Goal: Task Accomplishment & Management: Use online tool/utility

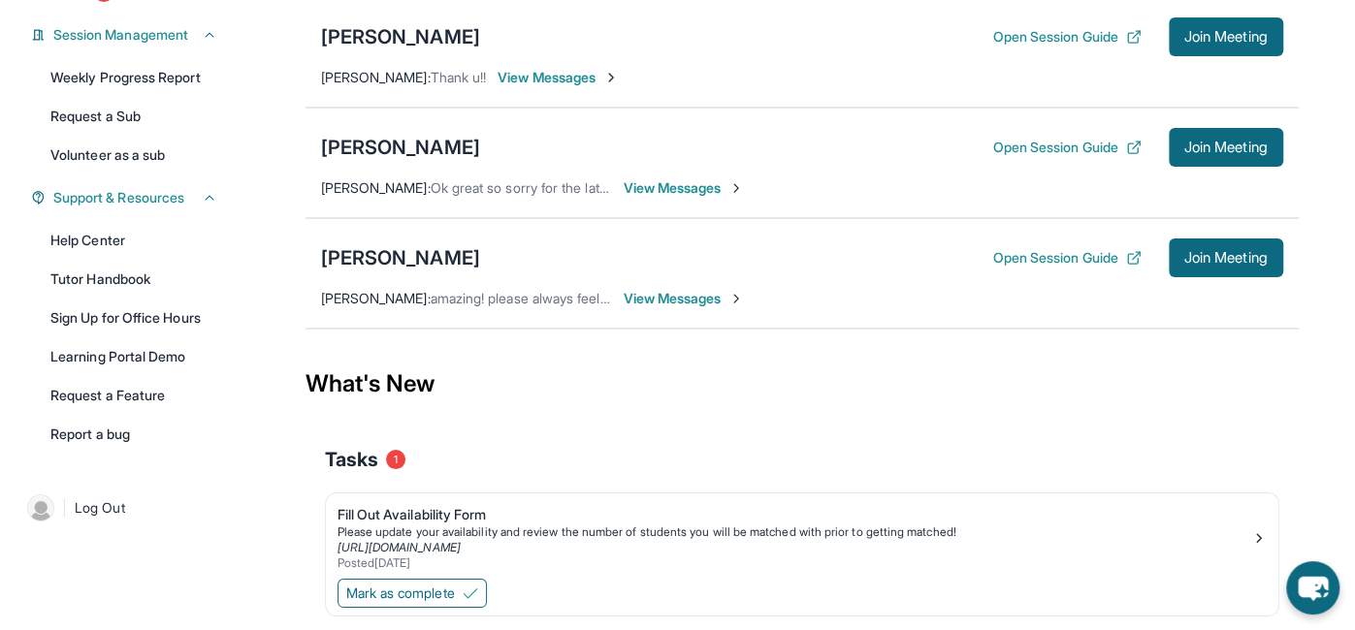
scroll to position [360, 0]
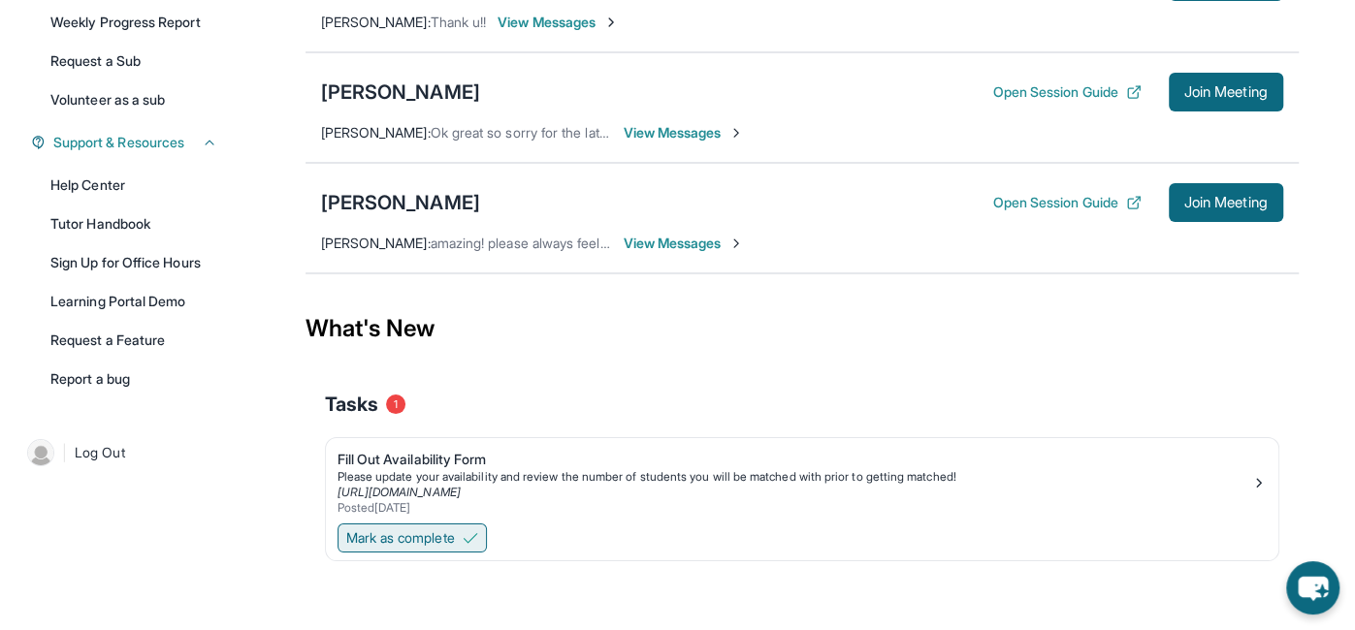
click at [401, 528] on span "Mark as complete" at bounding box center [400, 537] width 109 height 19
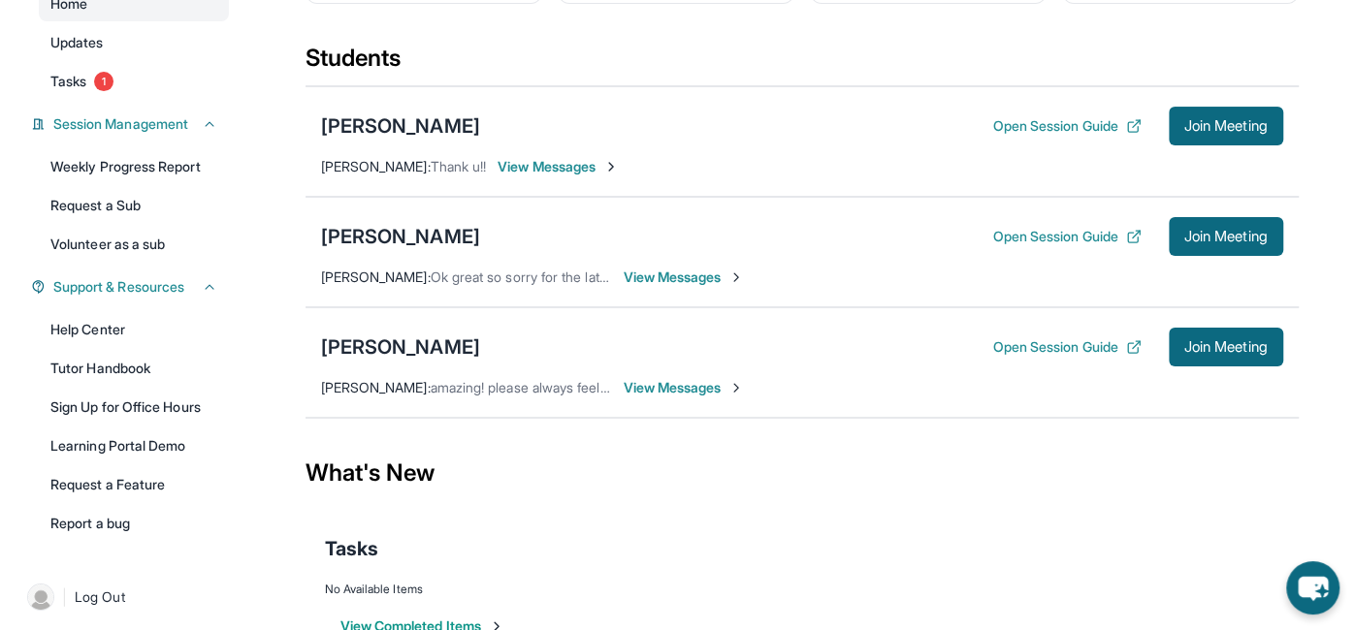
scroll to position [212, 0]
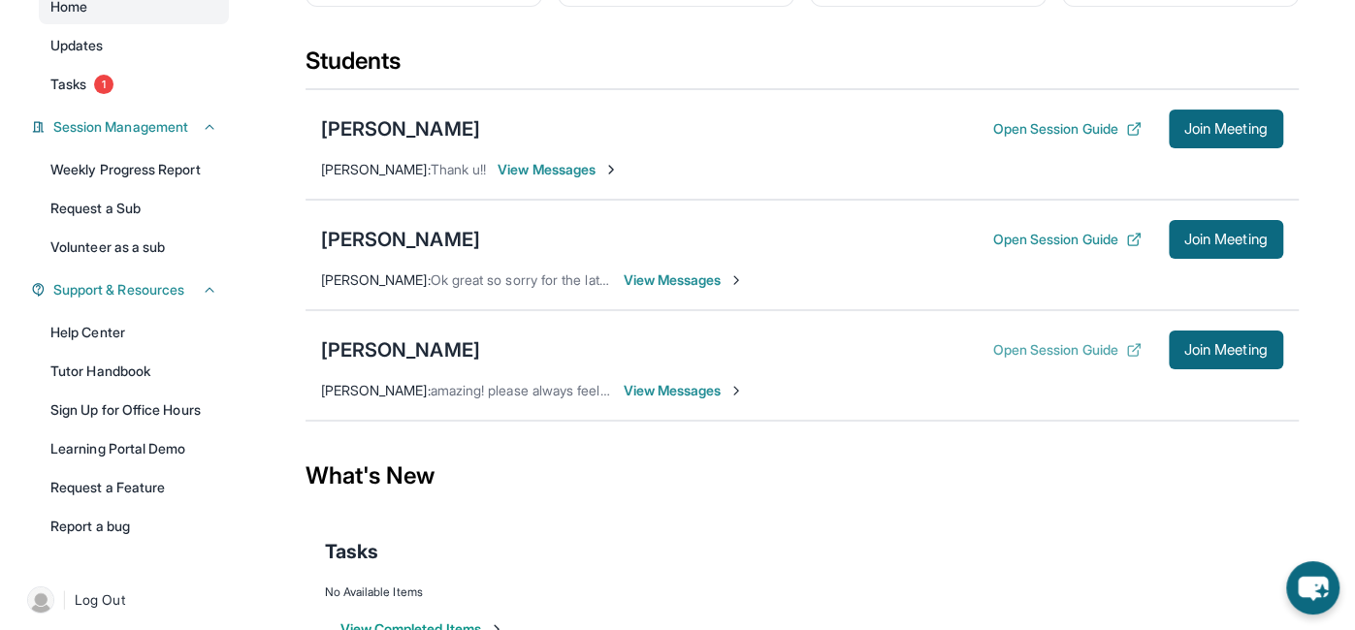
click at [1071, 343] on button "Open Session Guide" at bounding box center [1066, 349] width 148 height 19
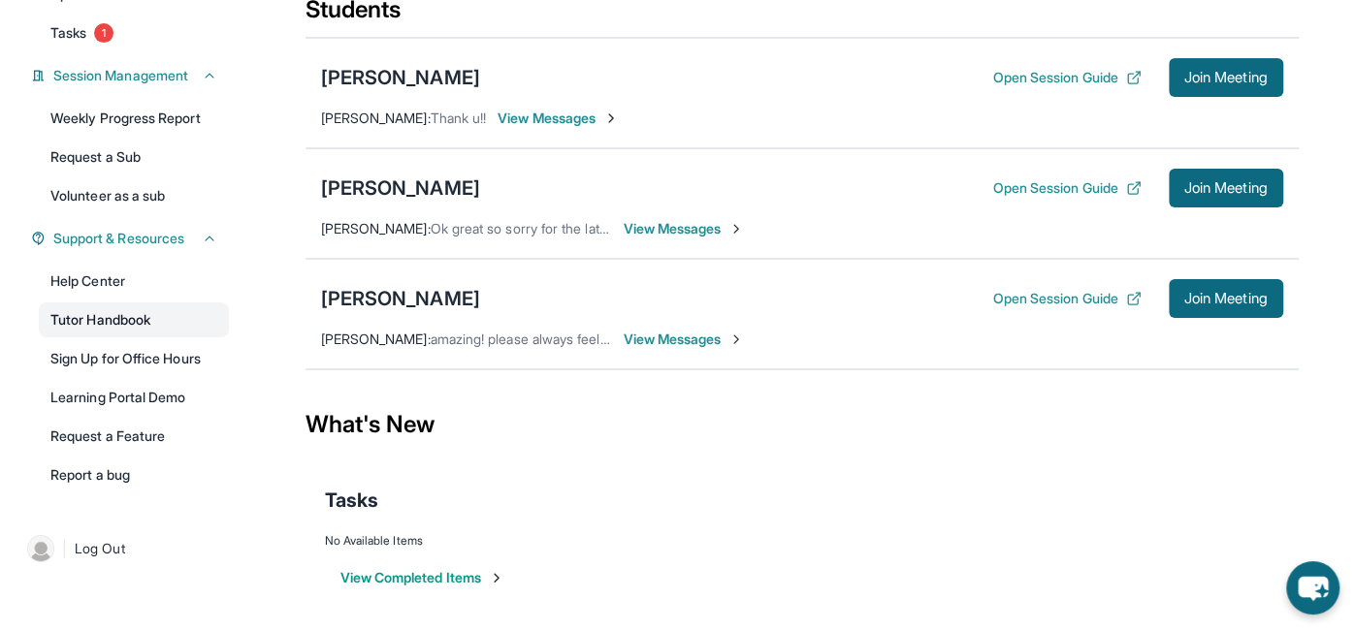
click at [84, 323] on link "Tutor Handbook" at bounding box center [134, 320] width 190 height 35
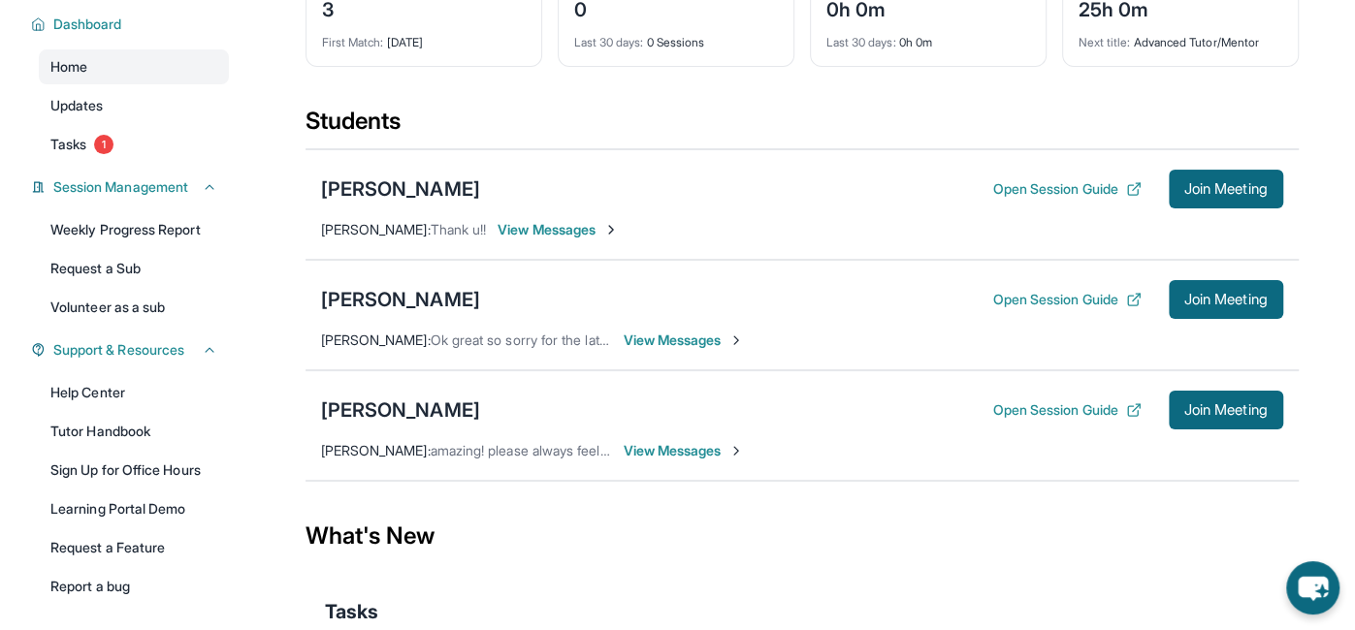
scroll to position [154, 0]
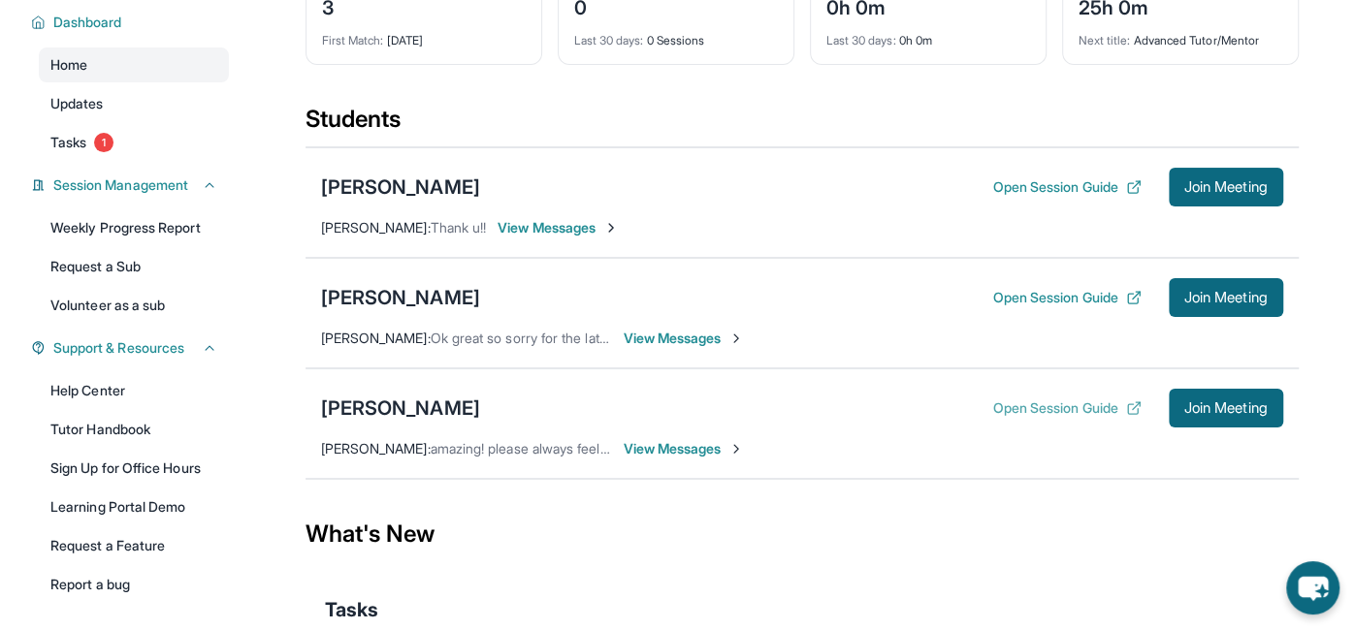
click at [1101, 408] on button "Open Session Guide" at bounding box center [1066, 408] width 148 height 19
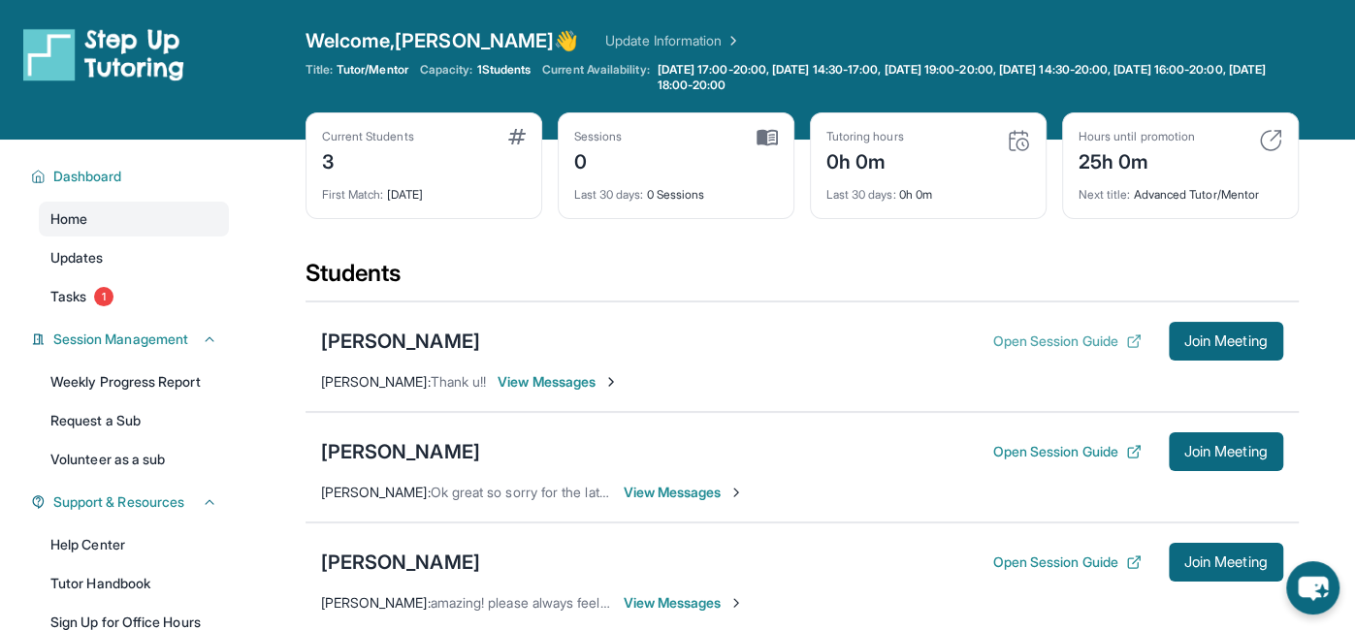
click at [1082, 336] on button "Open Session Guide" at bounding box center [1066, 341] width 148 height 19
